Goal: Task Accomplishment & Management: Manage account settings

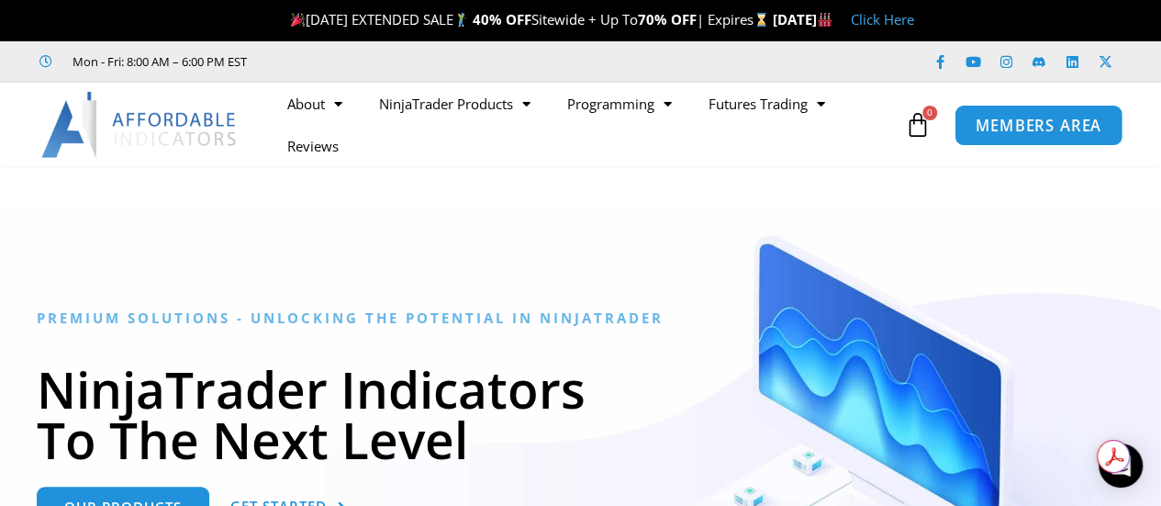
click at [1027, 119] on span "MEMBERS AREA" at bounding box center [1039, 126] width 126 height 16
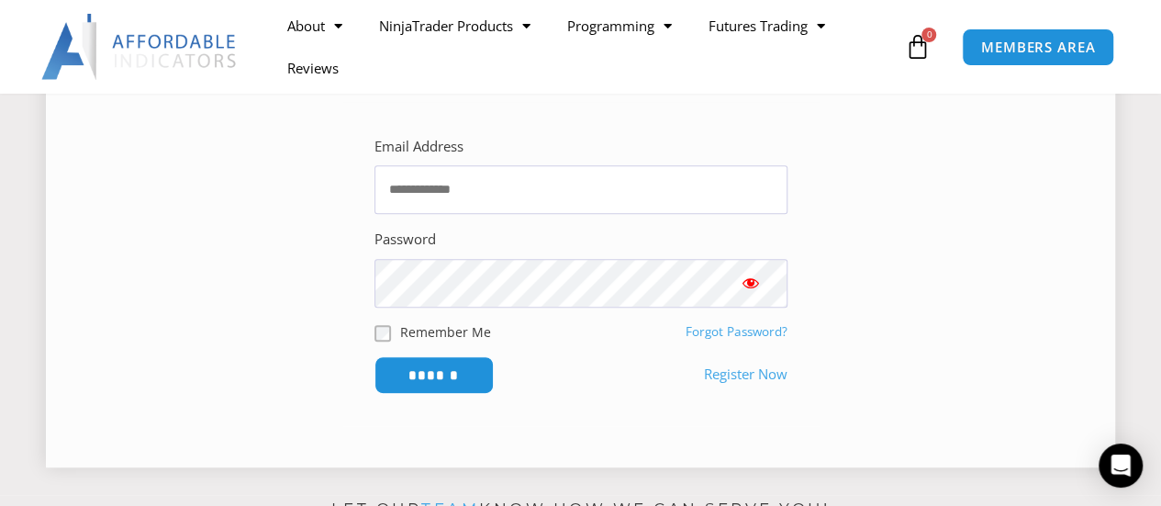
scroll to position [367, 0]
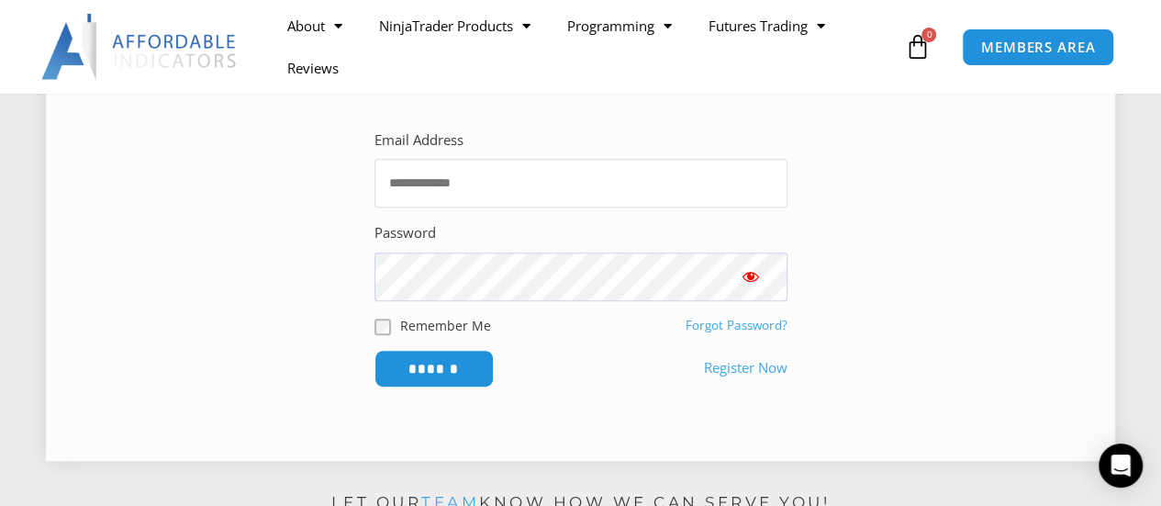
click at [494, 186] on input "Email Address" at bounding box center [581, 183] width 413 height 49
type input "**********"
click at [452, 363] on input "******" at bounding box center [434, 368] width 126 height 39
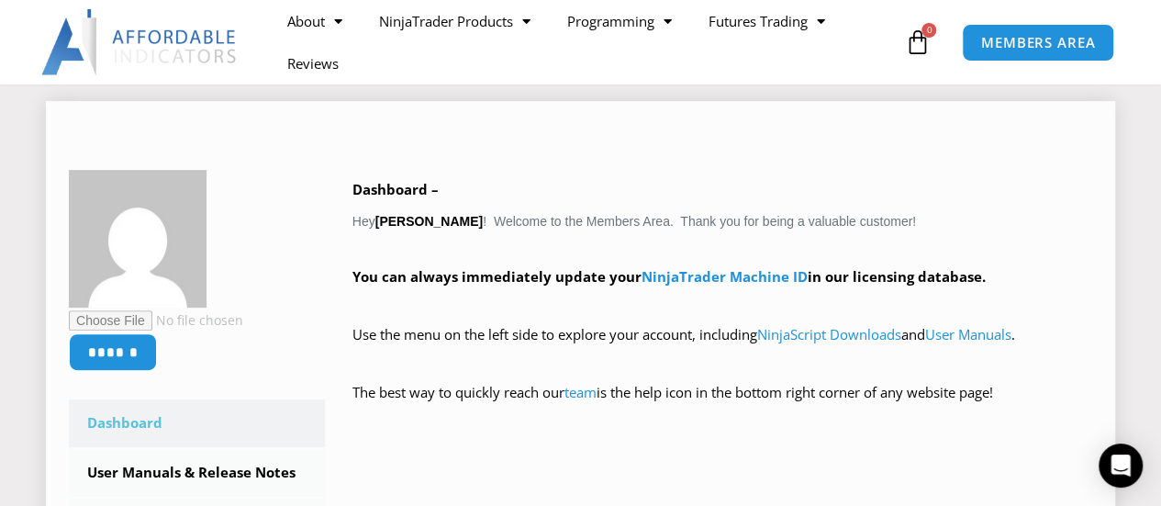
scroll to position [275, 0]
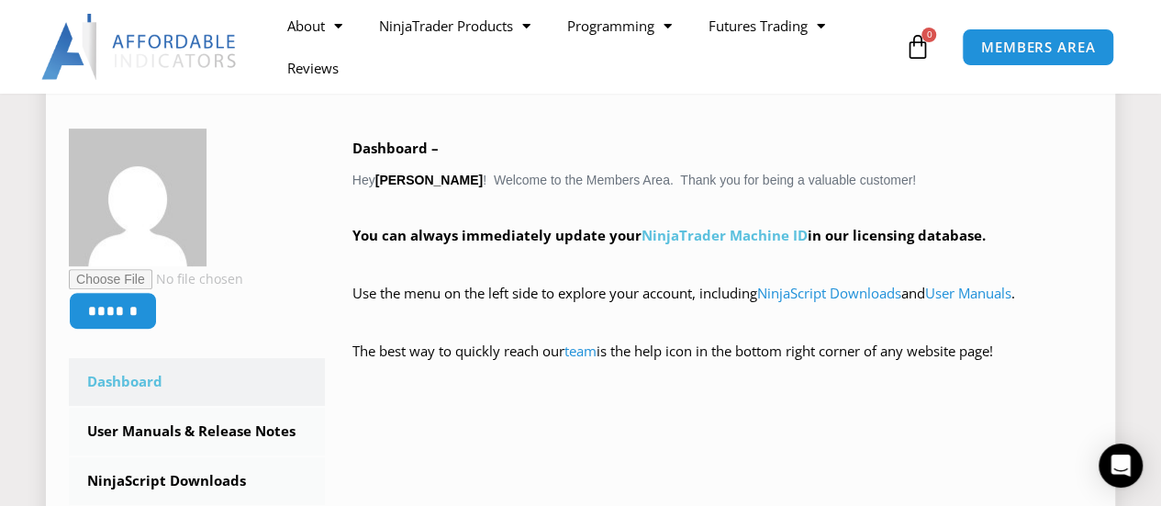
click at [726, 232] on link "NinjaTrader Machine ID" at bounding box center [725, 235] width 166 height 18
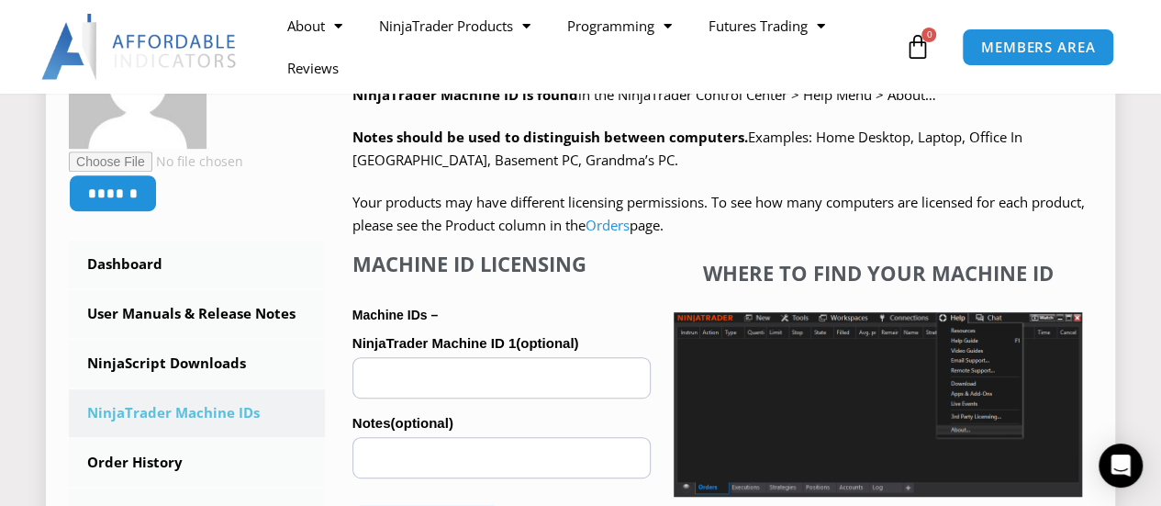
scroll to position [459, 0]
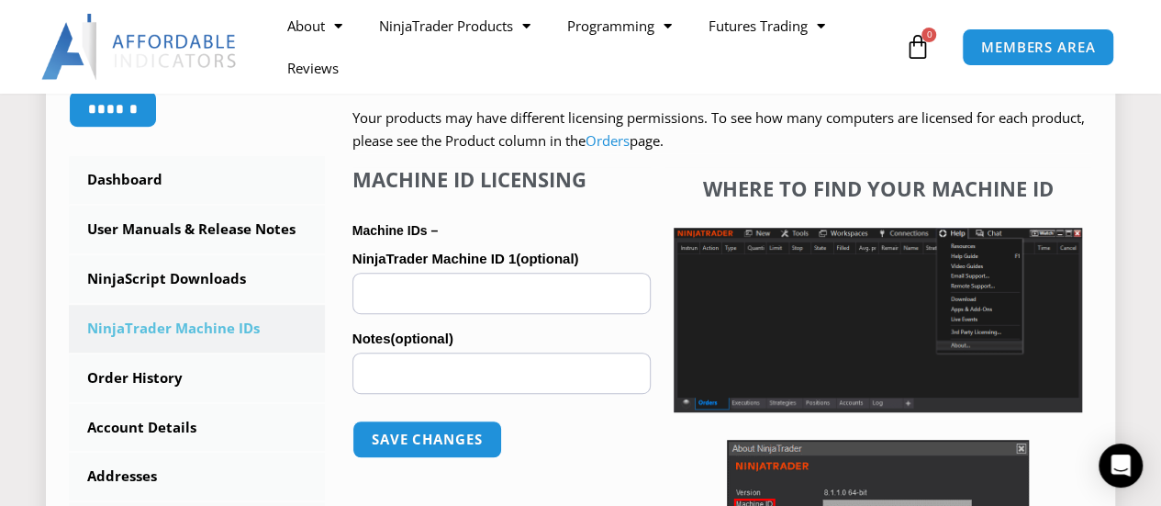
click at [443, 288] on input "NinjaTrader Machine ID 1 (optional)" at bounding box center [502, 293] width 298 height 41
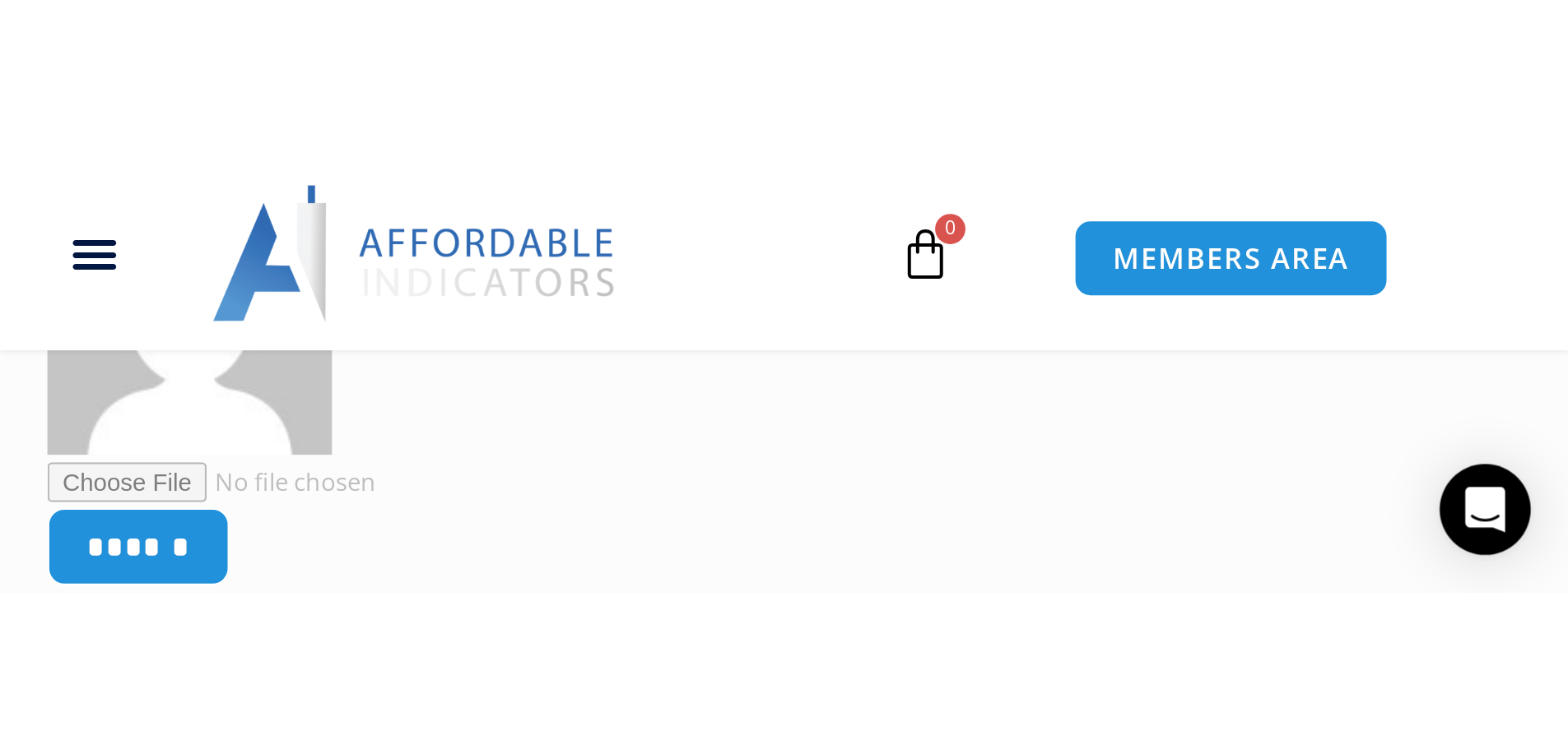
scroll to position [409, 0]
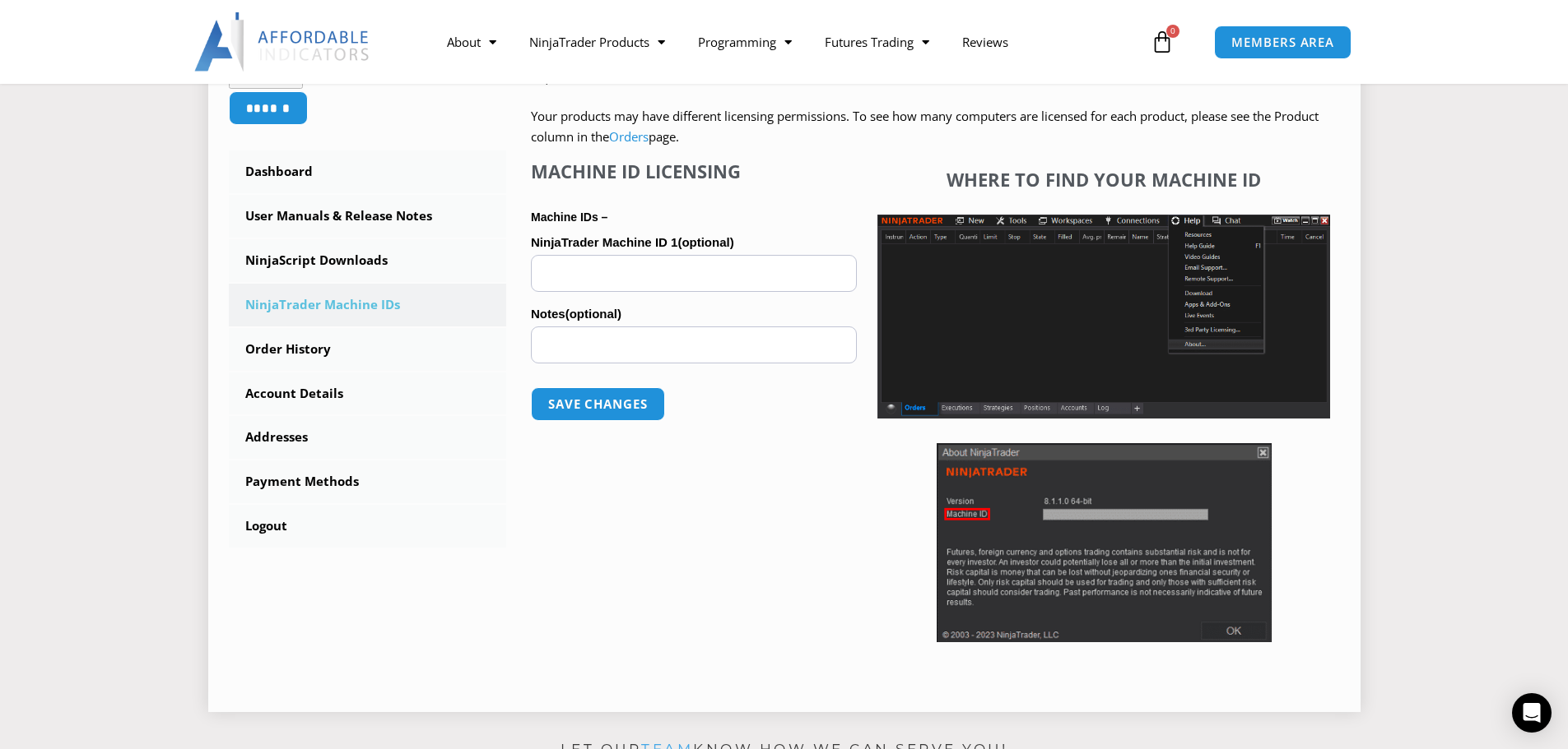
click at [570, 280] on input "NinjaTrader Machine ID 1 (optional)" at bounding box center [694, 273] width 326 height 37
paste input "**********"
type input "**********"
click at [600, 400] on button "Save changes" at bounding box center [597, 403] width 141 height 35
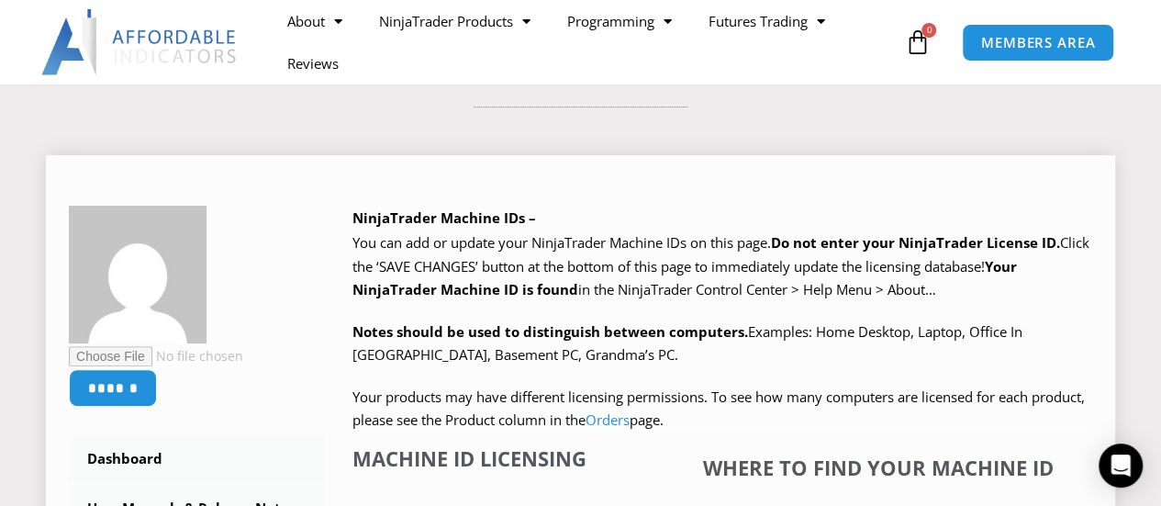
scroll to position [275, 0]
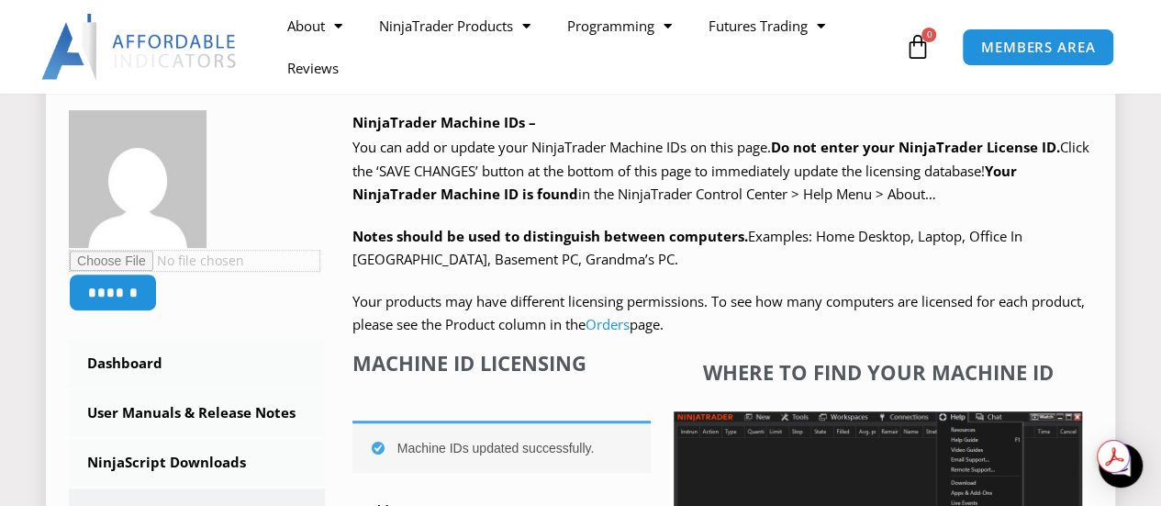
click at [132, 256] on input "file" at bounding box center [195, 261] width 252 height 22
type input "**********"
click at [130, 286] on input "******" at bounding box center [113, 292] width 93 height 39
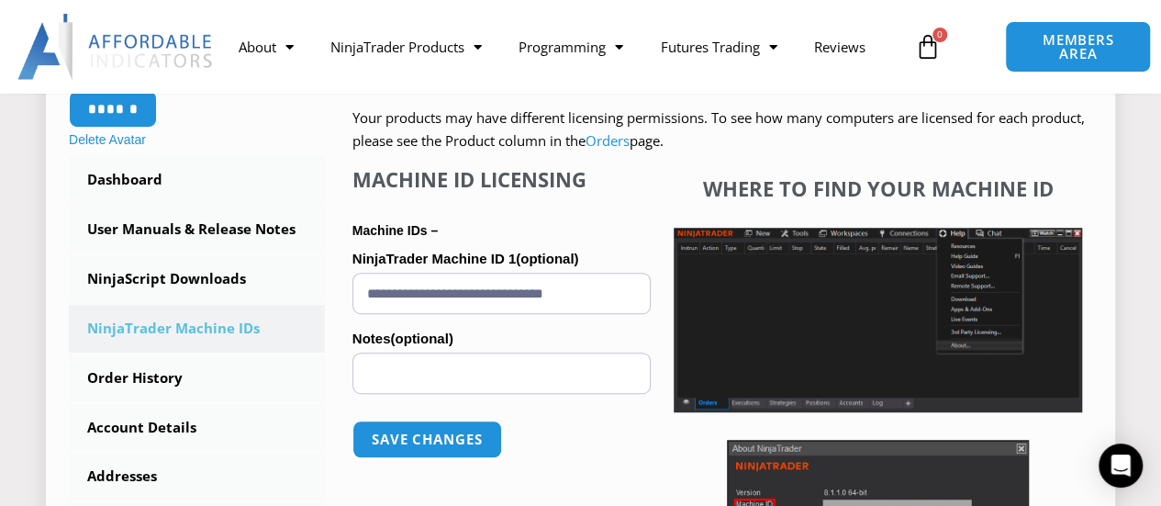
scroll to position [459, 0]
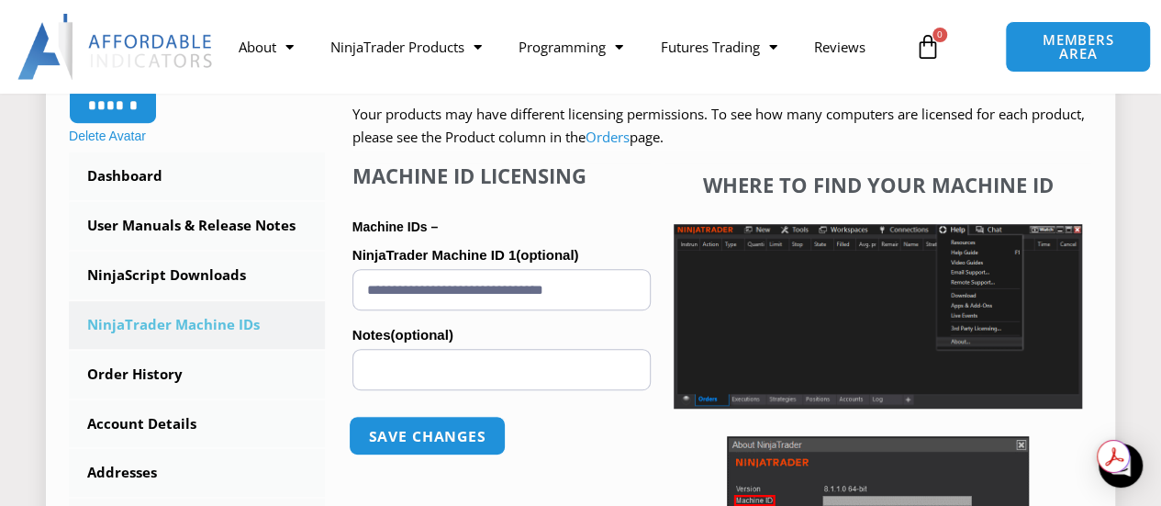
click at [430, 440] on button "Save changes" at bounding box center [427, 435] width 157 height 39
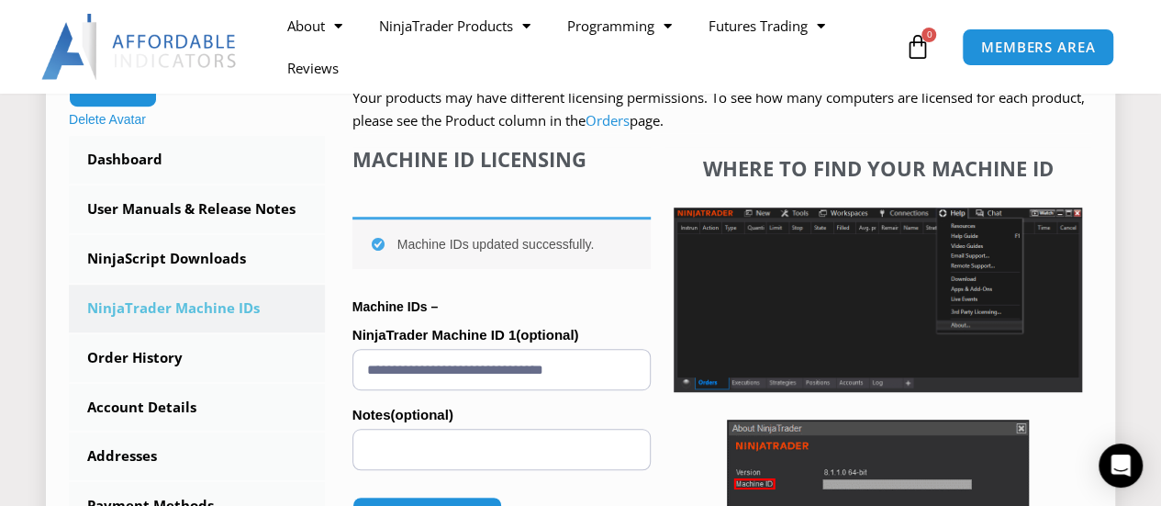
scroll to position [367, 0]
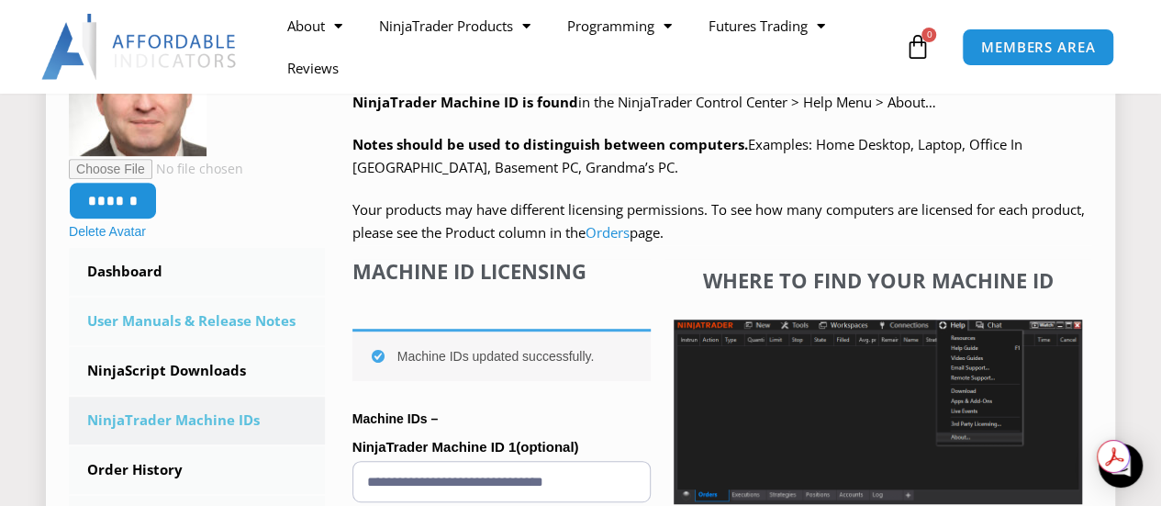
click at [221, 319] on link "User Manuals & Release Notes" at bounding box center [197, 321] width 256 height 48
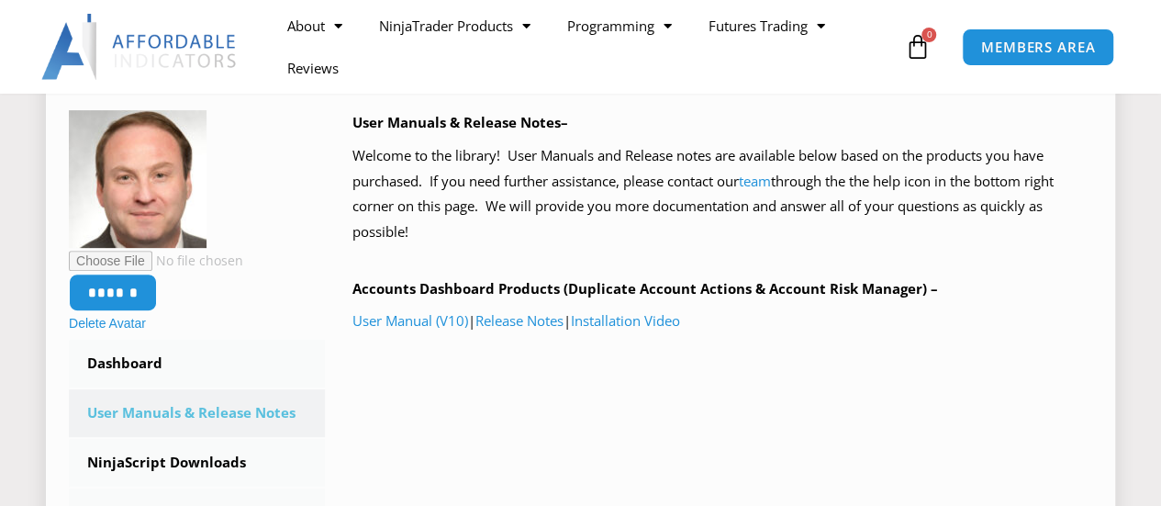
scroll to position [184, 0]
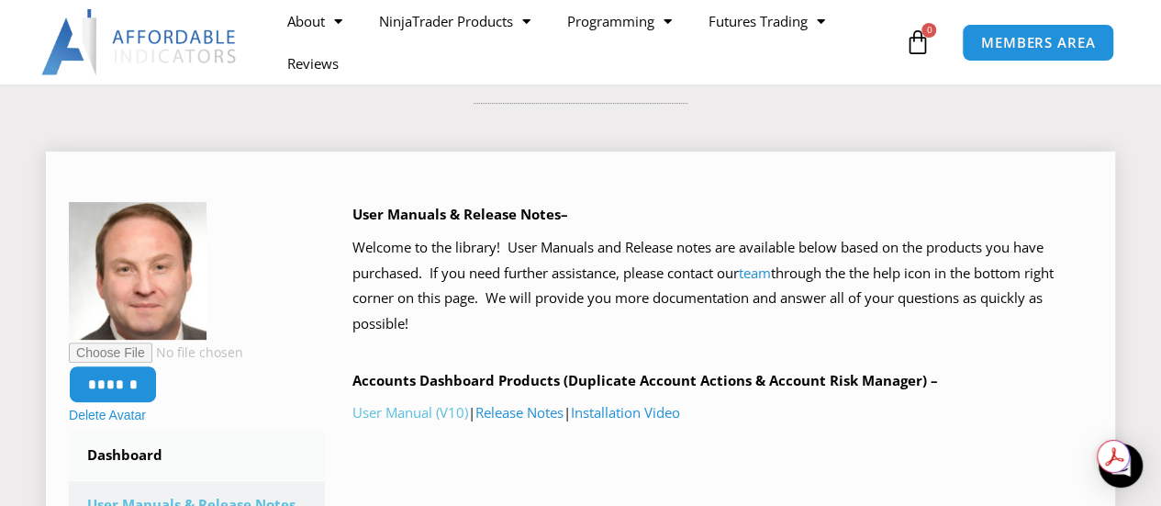
click at [420, 409] on link "User Manual (V10)" at bounding box center [411, 412] width 116 height 18
click at [537, 409] on link "Release Notes" at bounding box center [520, 412] width 88 height 18
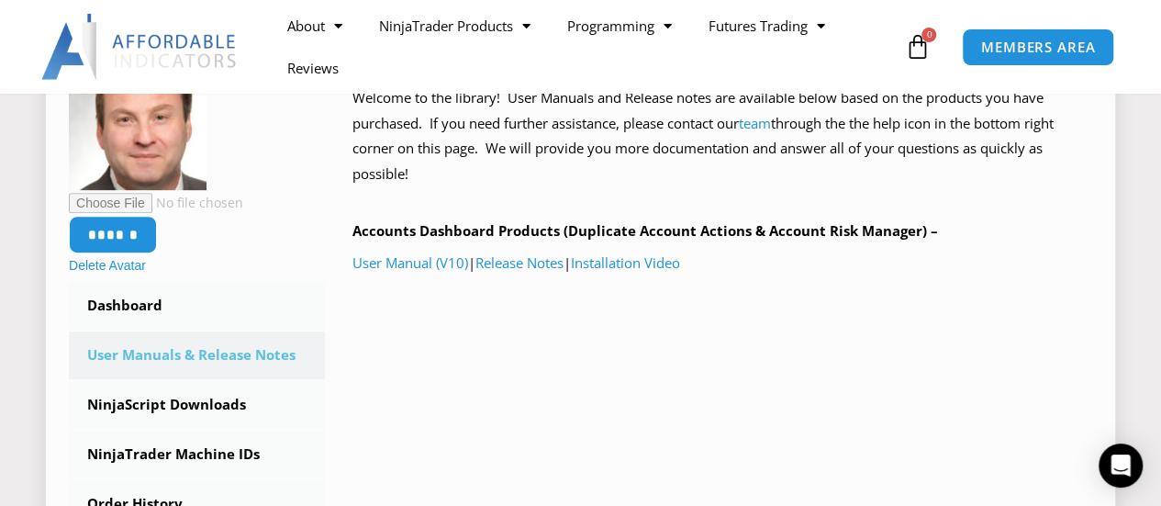
scroll to position [459, 0]
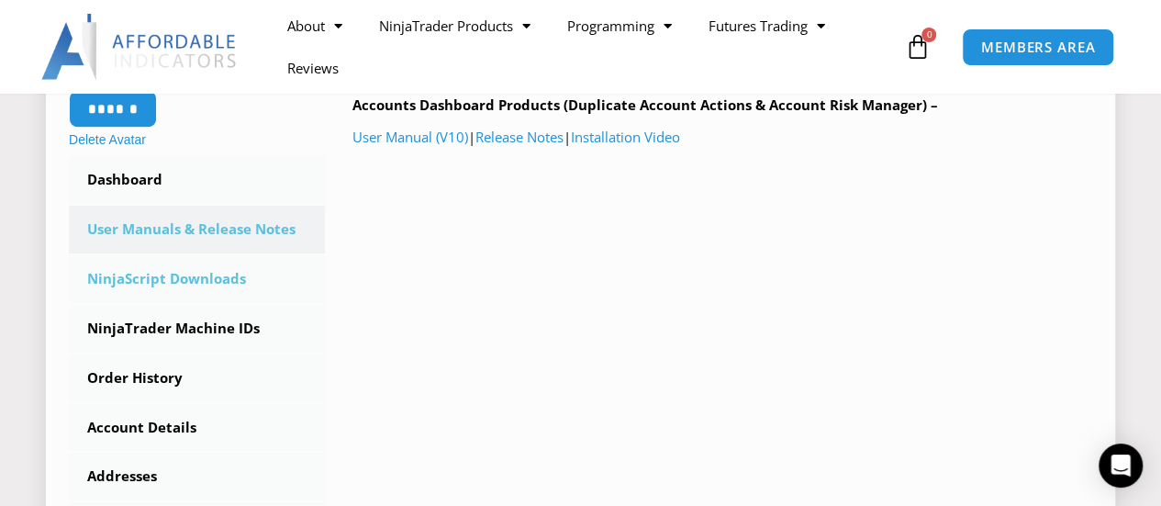
click at [221, 278] on link "NinjaScript Downloads" at bounding box center [197, 279] width 256 height 48
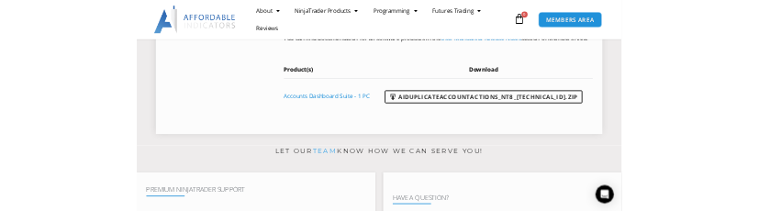
scroll to position [1010, 0]
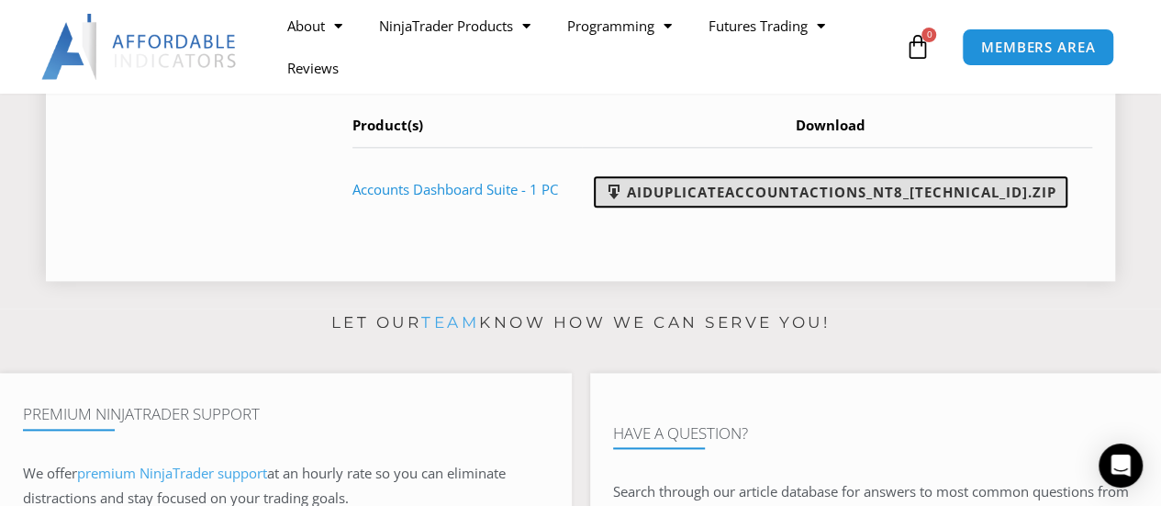
click at [802, 207] on link "AIDuplicateAccountActions_NT8_[TECHNICAL_ID].zip" at bounding box center [831, 191] width 474 height 31
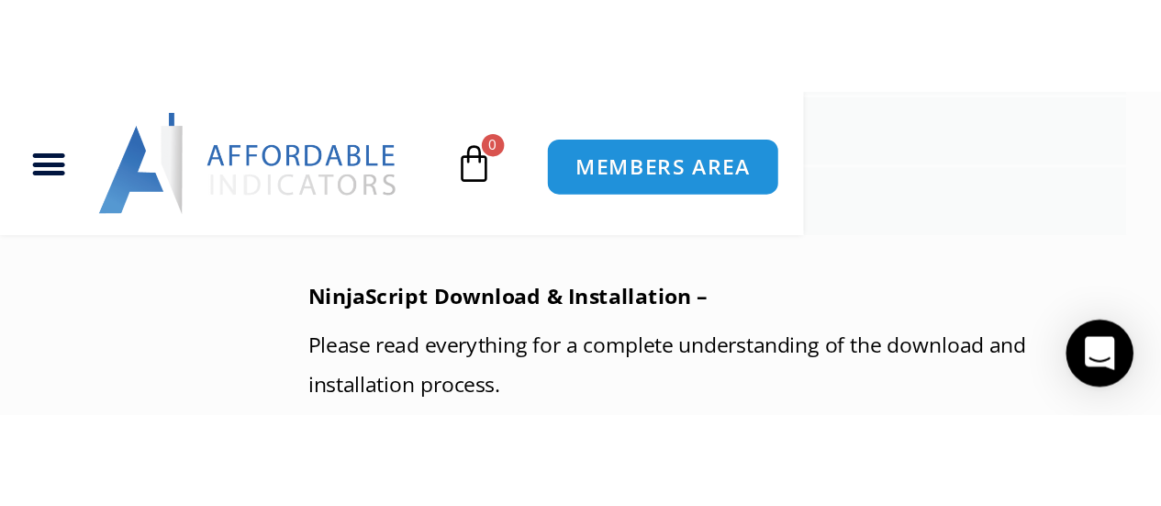
scroll to position [1019, 0]
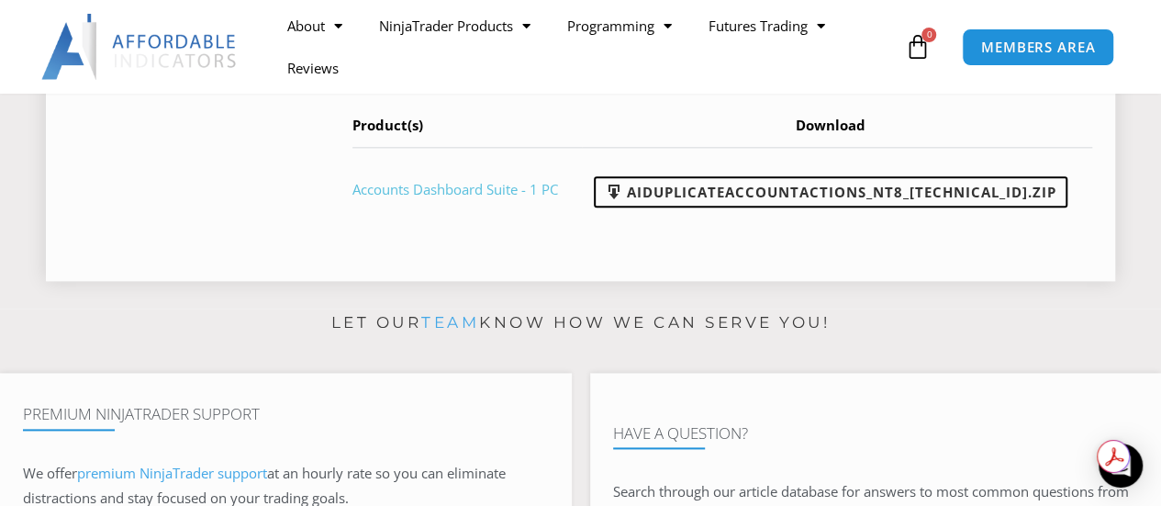
click at [509, 198] on link "Accounts Dashboard Suite - 1 PC" at bounding box center [456, 189] width 206 height 18
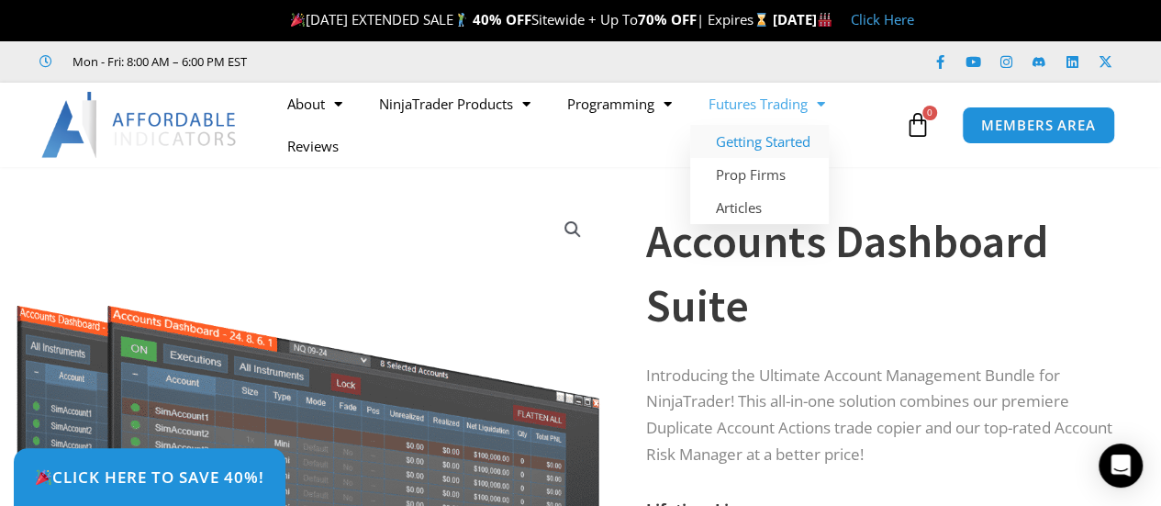
click at [795, 135] on link "Getting Started" at bounding box center [759, 141] width 139 height 33
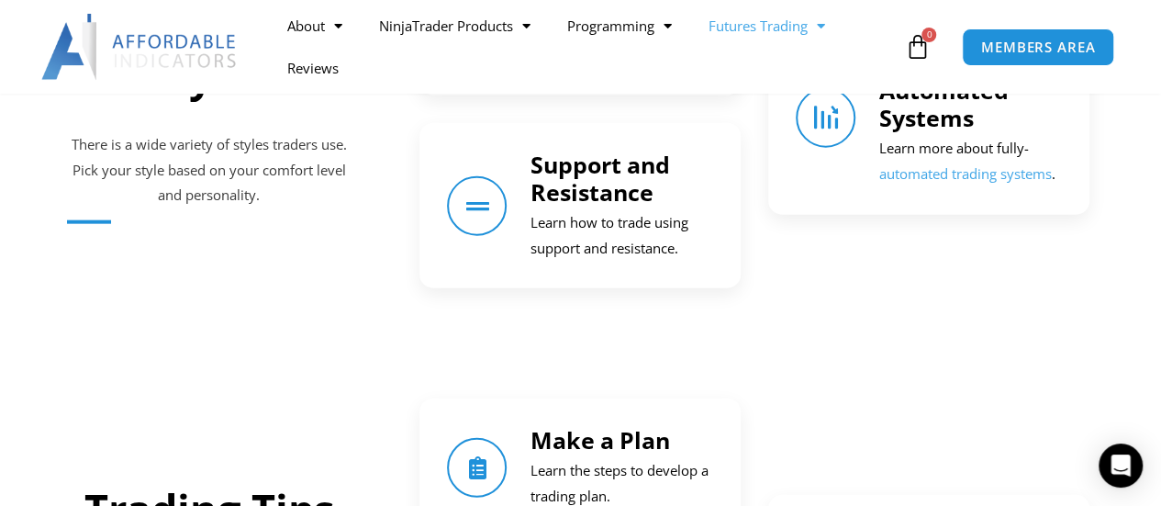
scroll to position [2020, 0]
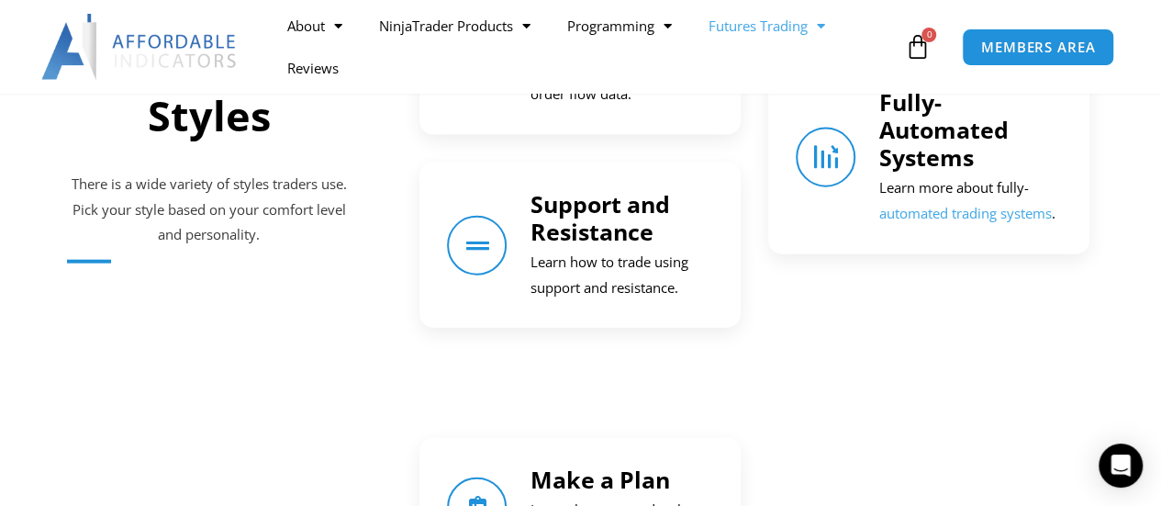
click at [933, 212] on link "automated trading systems" at bounding box center [965, 213] width 173 height 18
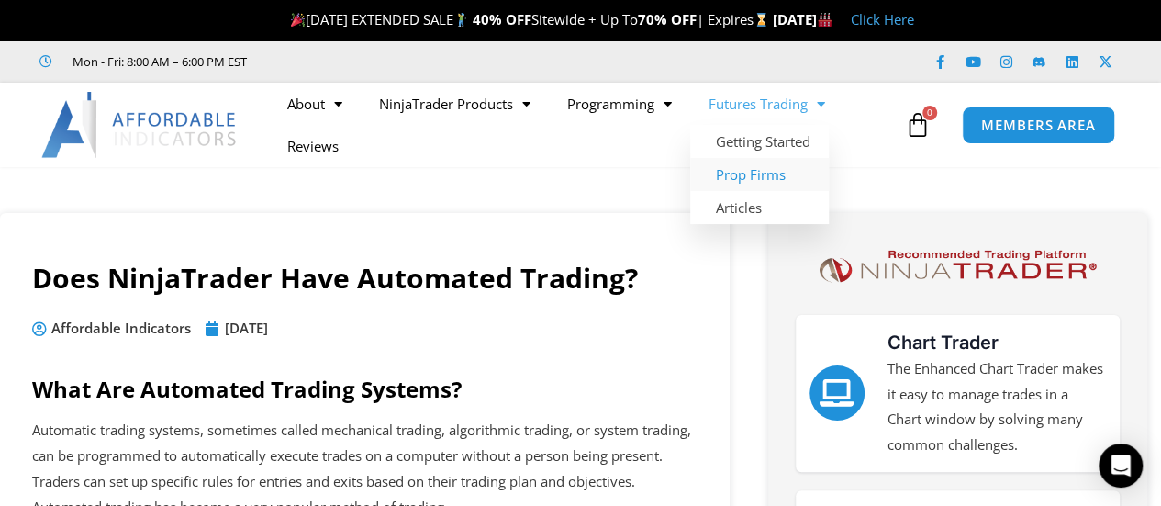
click at [785, 174] on link "Prop Firms" at bounding box center [759, 174] width 139 height 33
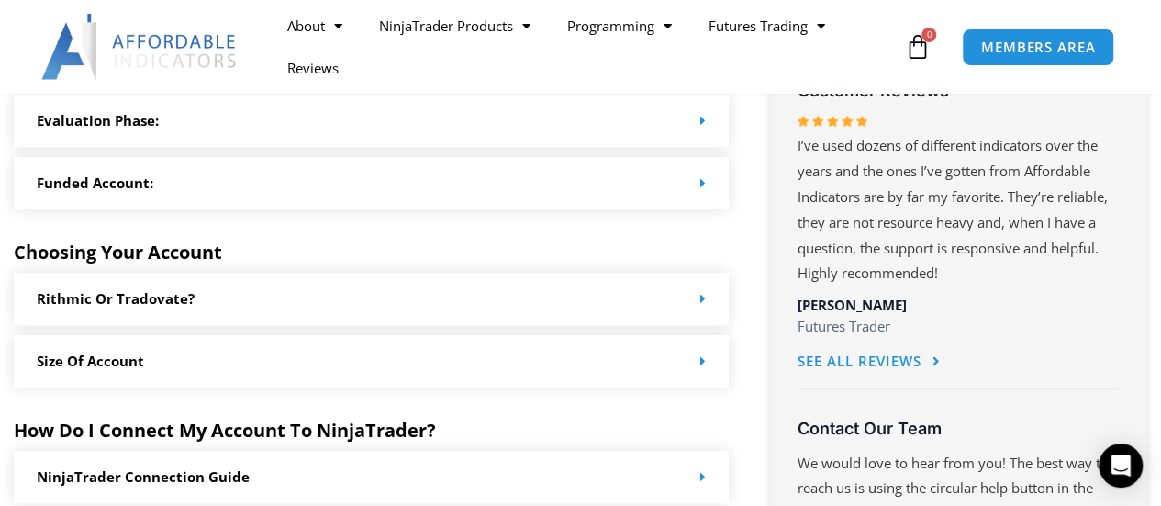
scroll to position [918, 0]
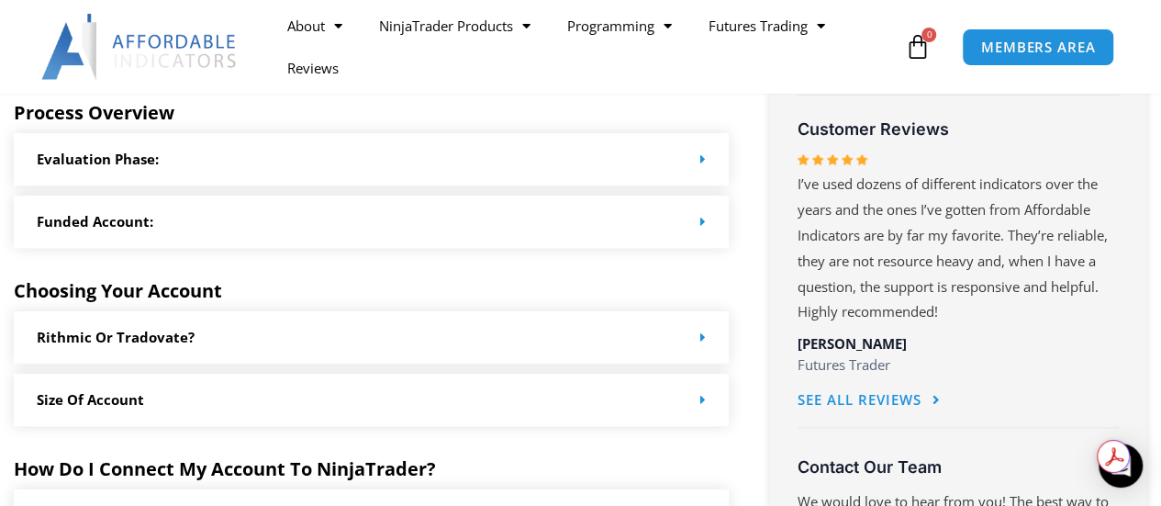
click at [646, 396] on div "Size of Account" at bounding box center [371, 400] width 715 height 52
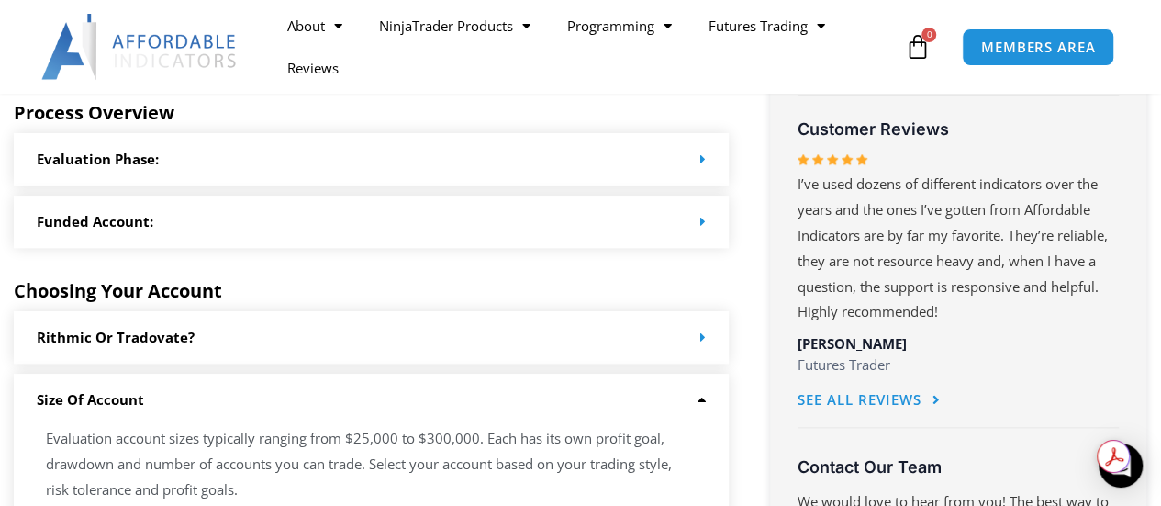
click at [634, 320] on div "Rithmic or Tradovate?" at bounding box center [371, 337] width 715 height 52
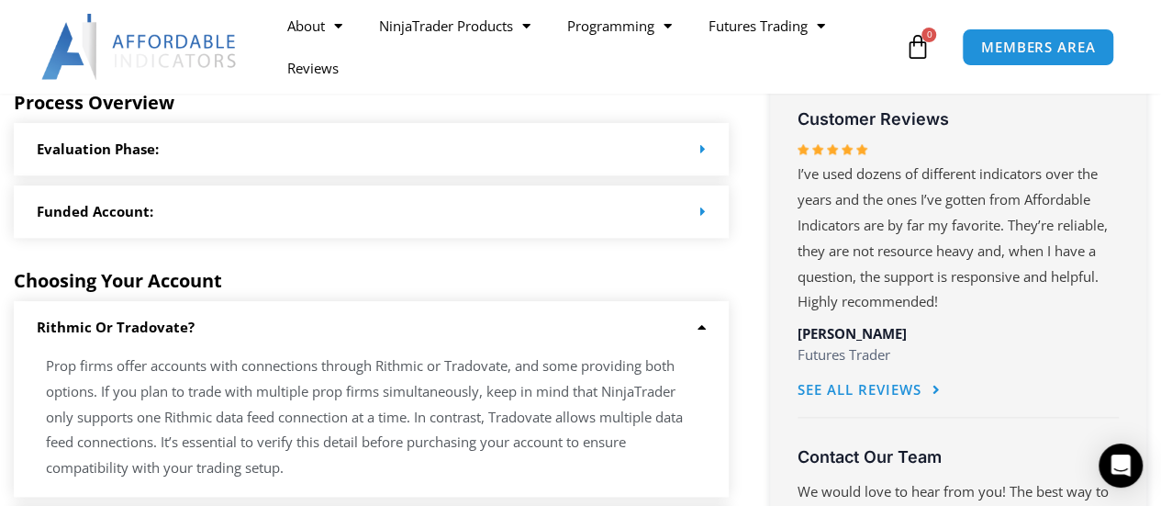
scroll to position [826, 0]
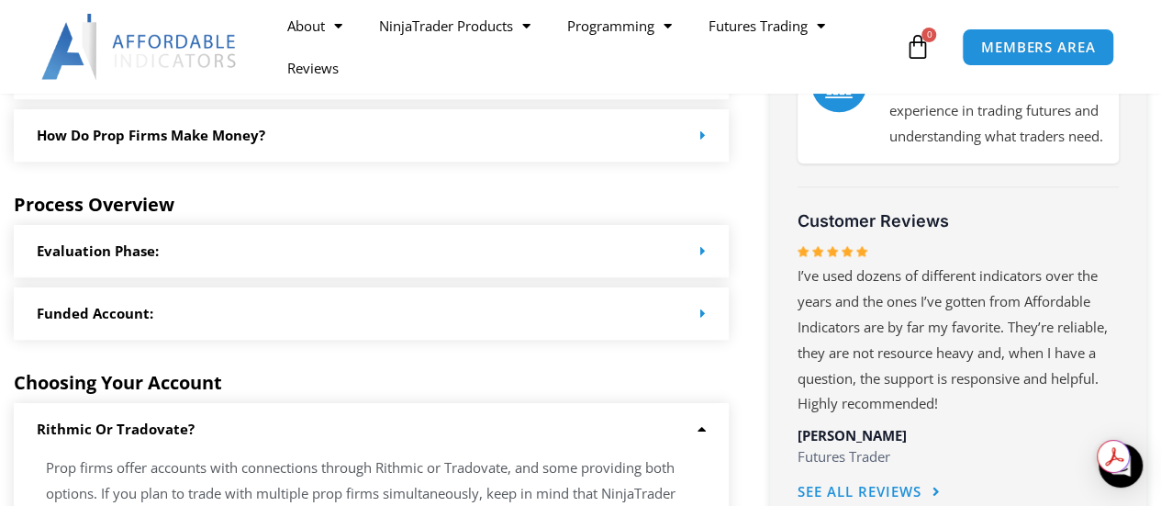
click at [629, 309] on div "Funded Account:" at bounding box center [371, 313] width 715 height 52
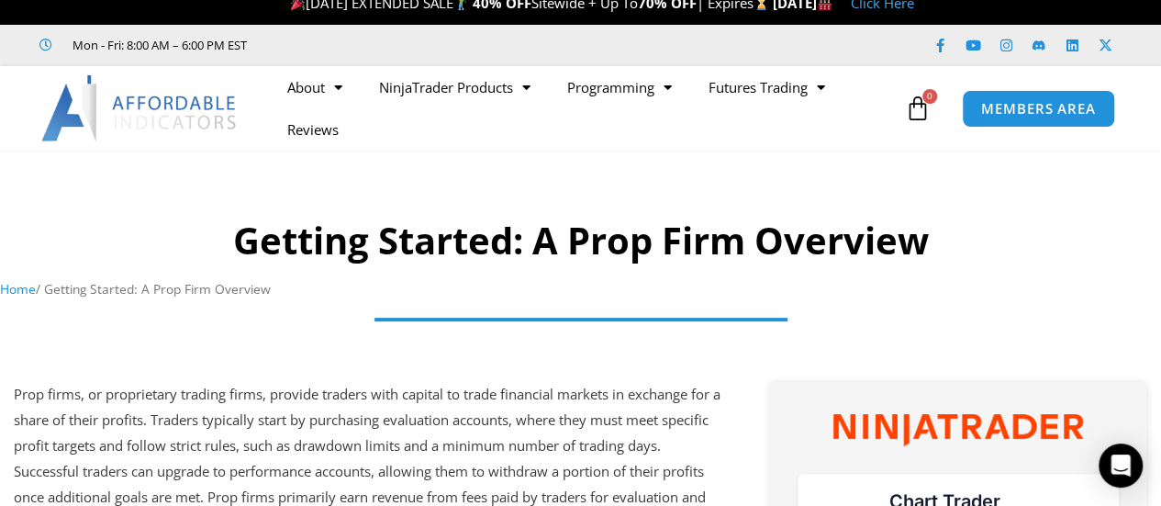
scroll to position [0, 0]
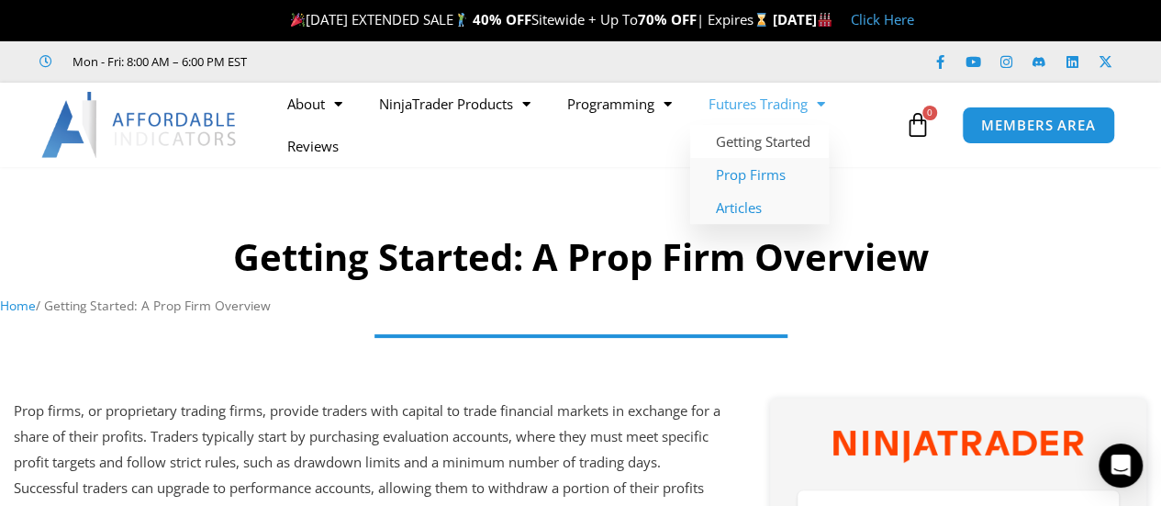
click at [744, 212] on link "Articles" at bounding box center [759, 207] width 139 height 33
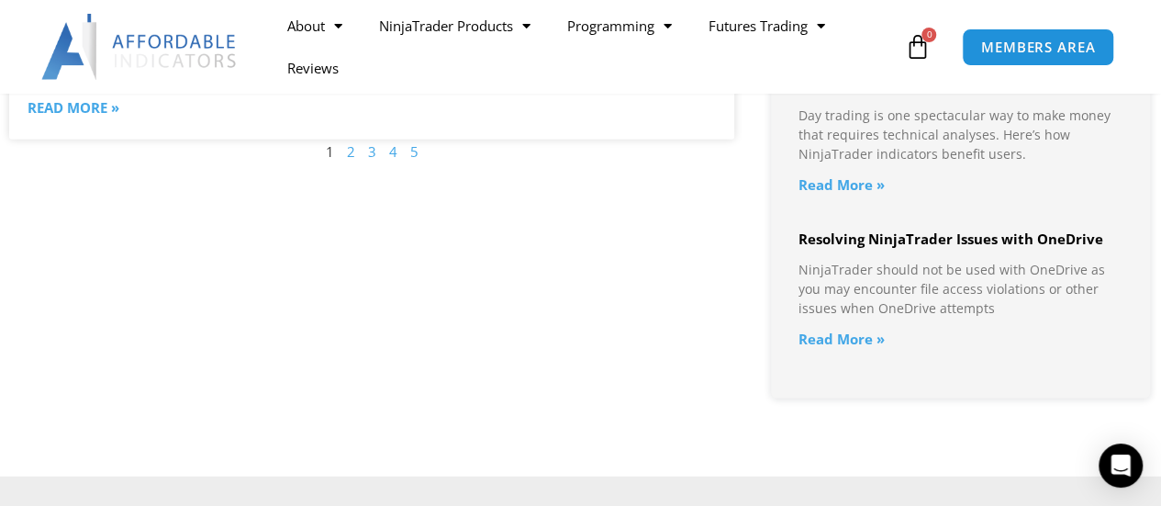
scroll to position [2295, 0]
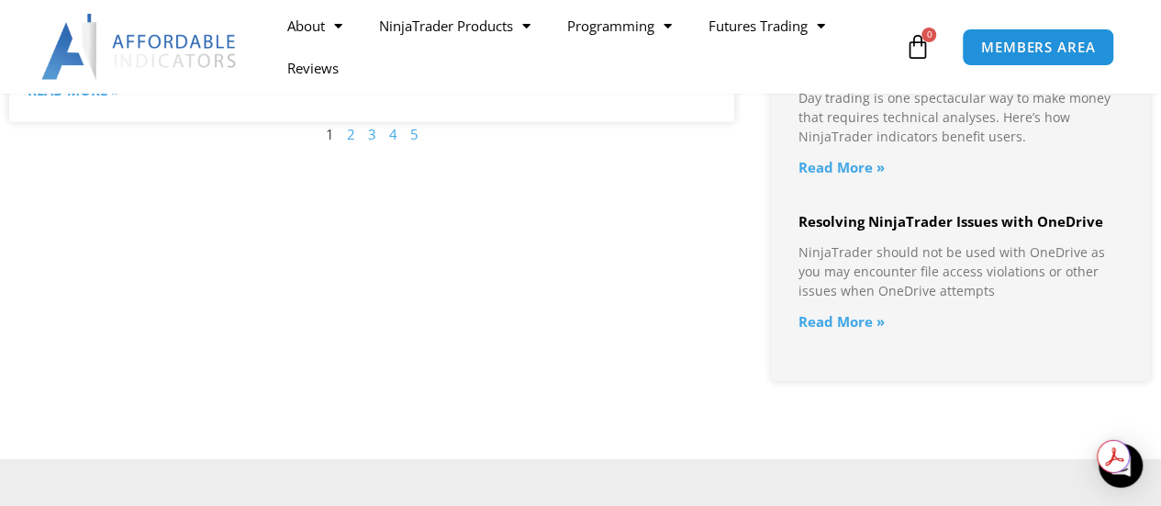
click at [857, 324] on link "Read More »" at bounding box center [842, 321] width 86 height 18
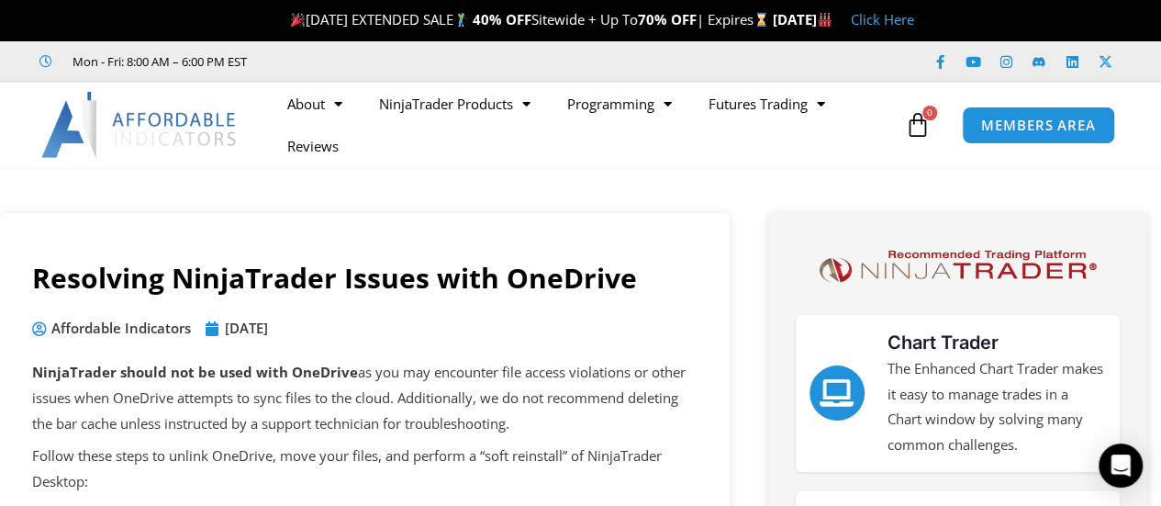
drag, startPoint x: 658, startPoint y: 238, endPoint x: 644, endPoint y: 230, distance: 15.6
